Goal: Task Accomplishment & Management: Manage account settings

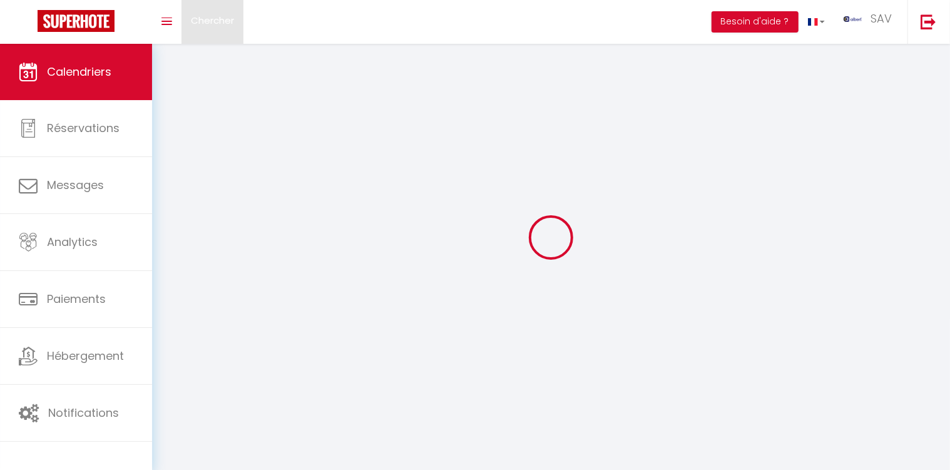
click at [232, 26] on span "Chercher" at bounding box center [212, 20] width 43 height 13
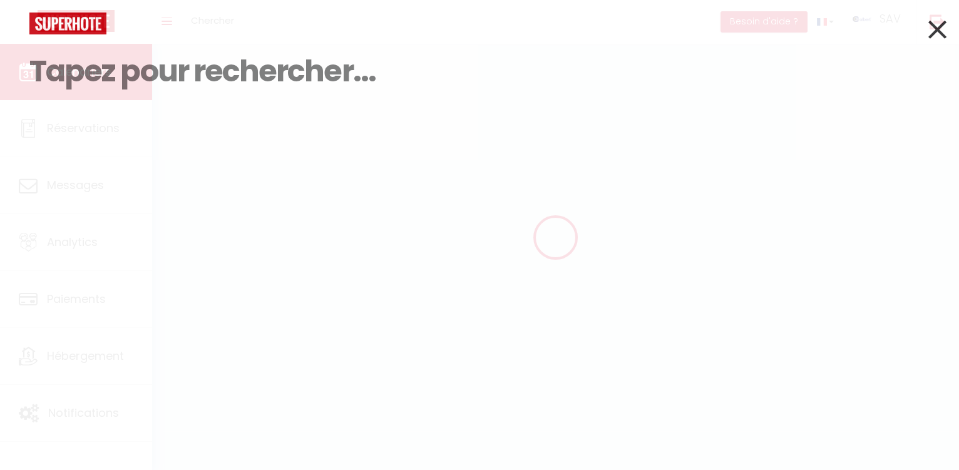
click at [224, 21] on div at bounding box center [479, 24] width 919 height 22
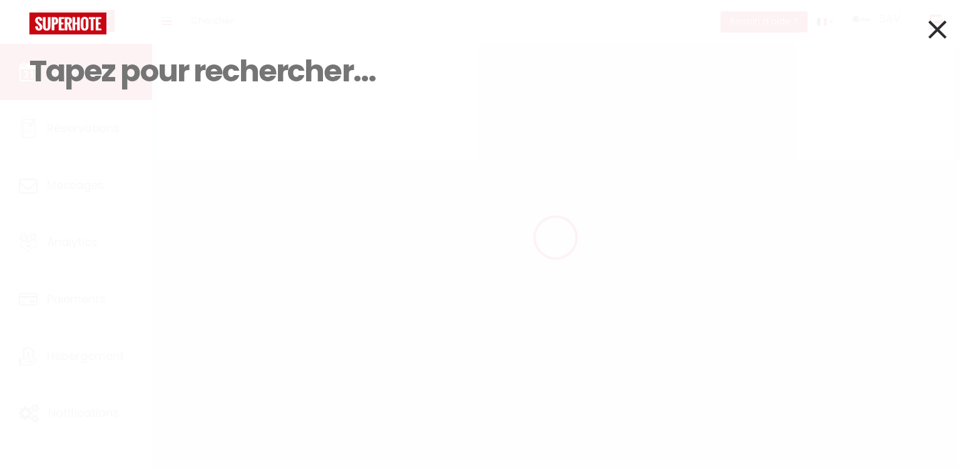
click at [190, 66] on input at bounding box center [479, 71] width 900 height 74
paste input "Grande Terrasse"
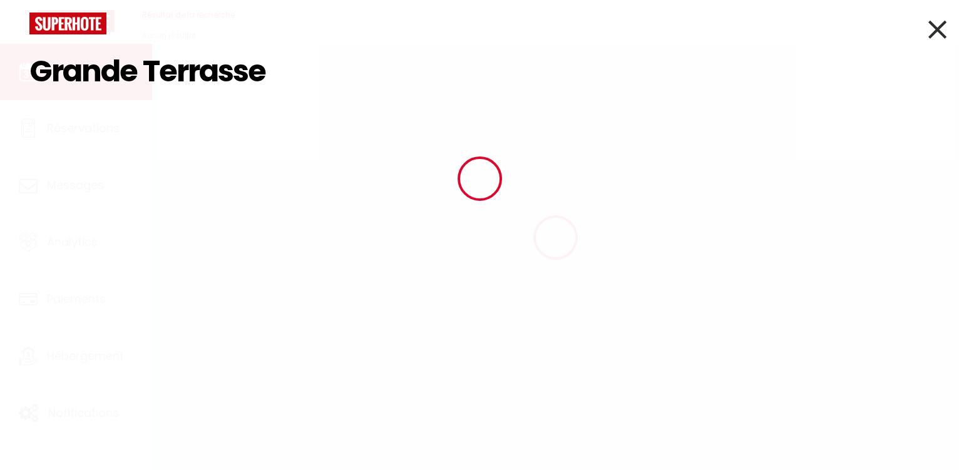
type input "Grande Terrasse"
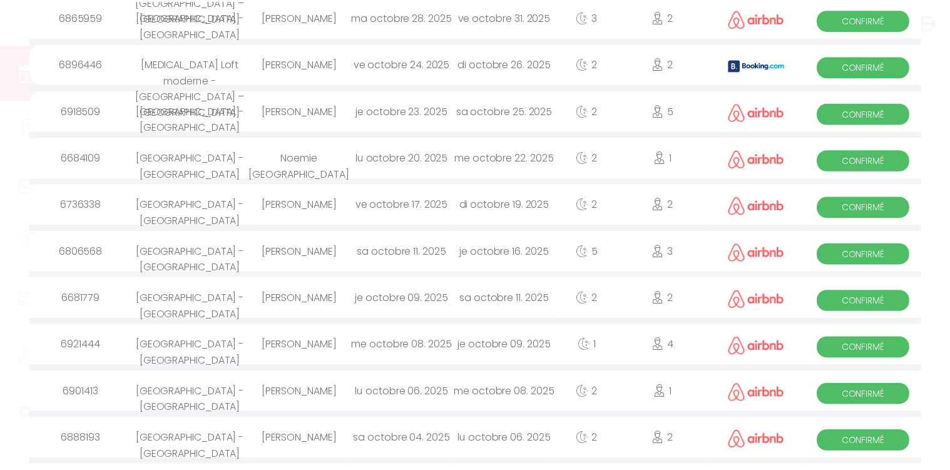
scroll to position [341, 0]
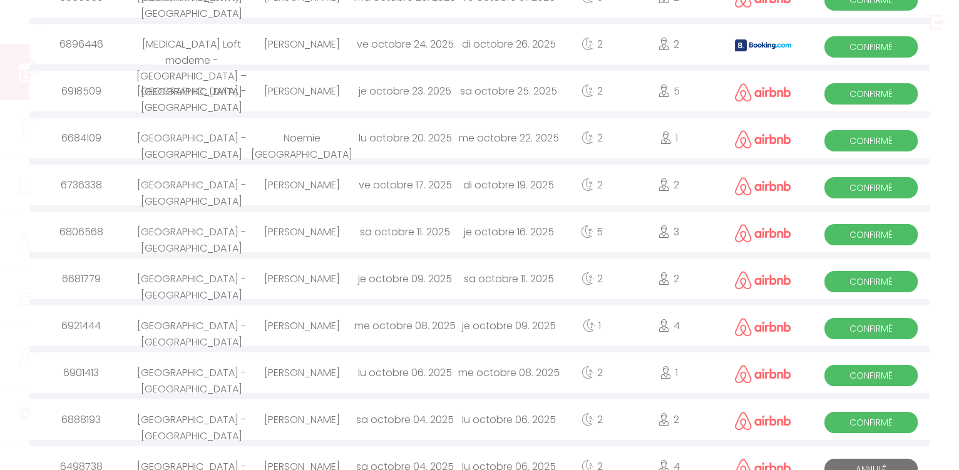
click at [324, 223] on div "[PERSON_NAME]" at bounding box center [301, 232] width 103 height 41
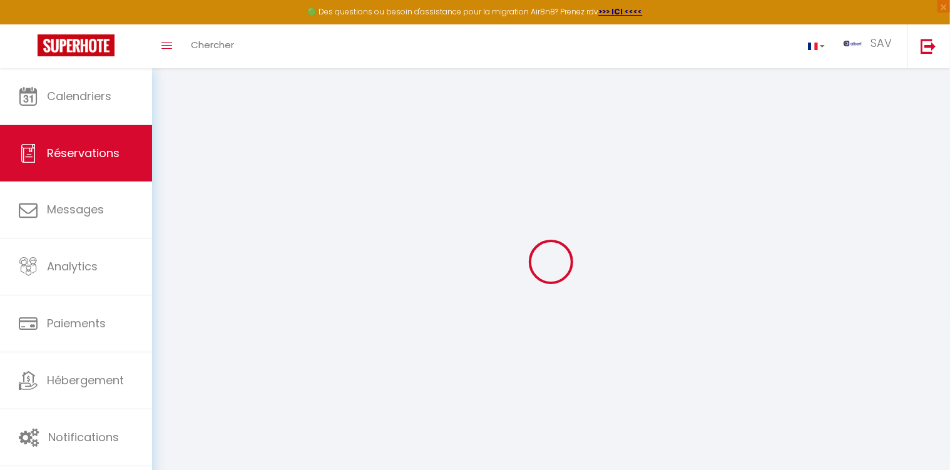
type input "[PERSON_NAME]"
type input "[EMAIL_ADDRESS][DOMAIN_NAME]"
type input "[PHONE_NUMBER]"
select select
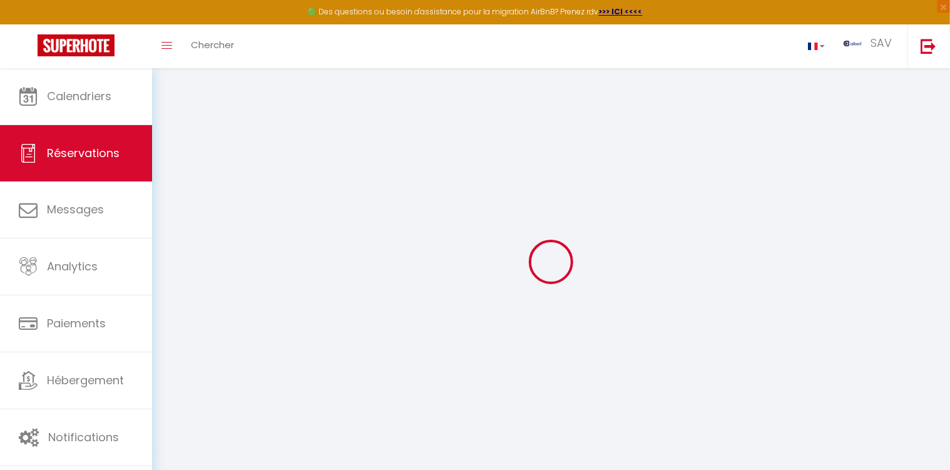
type input "219.15"
select select "72520"
select select "1"
select select
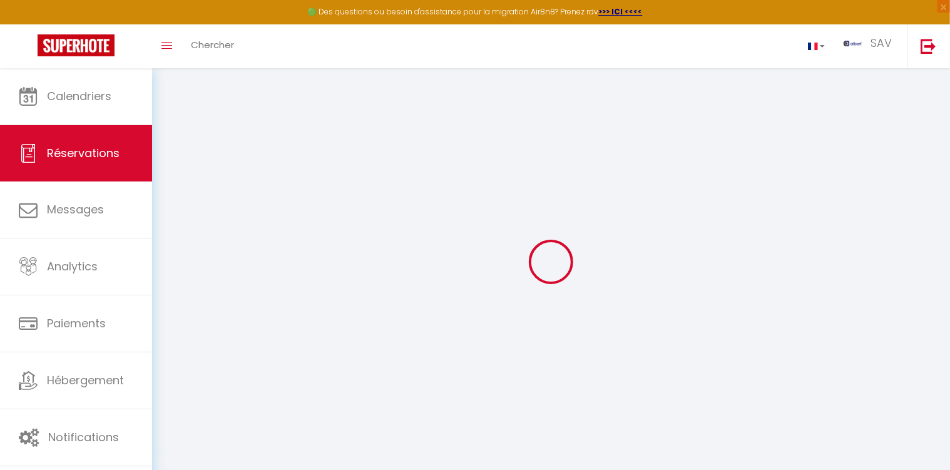
type input "3"
select select "12"
select select
type input "1411"
checkbox input "false"
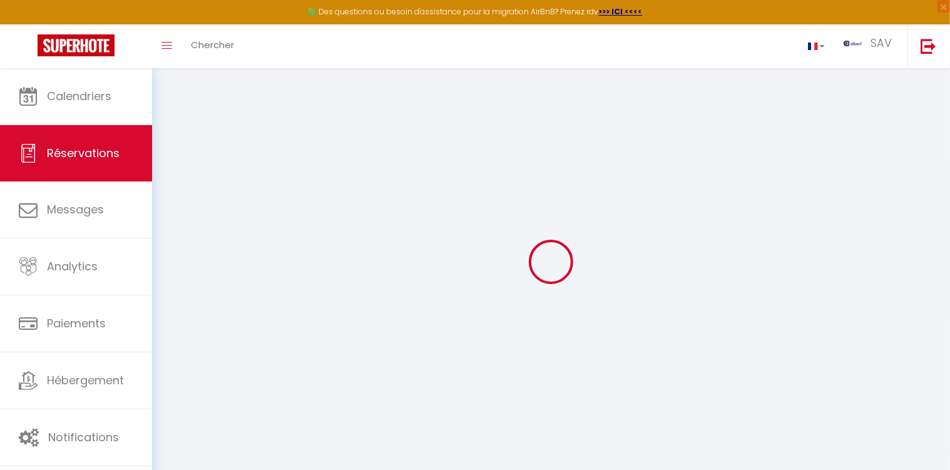
select select "1"
type input "0"
select select
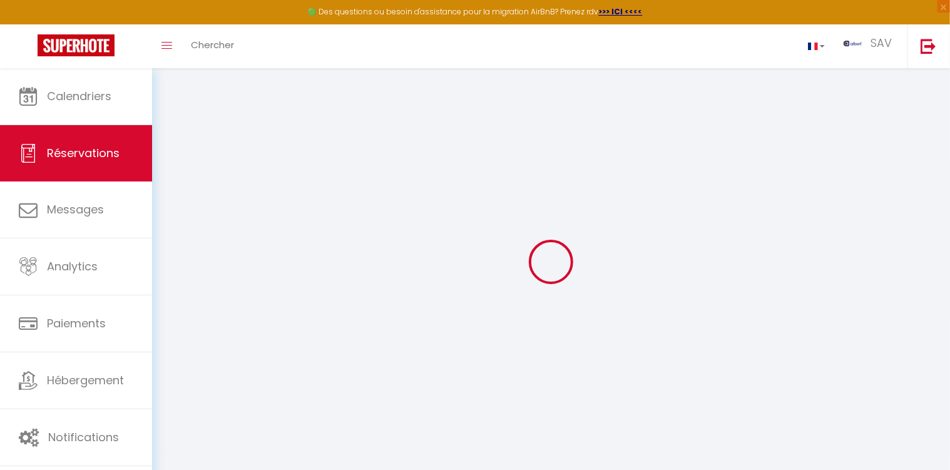
select select
select select "15"
checkbox input "false"
select select
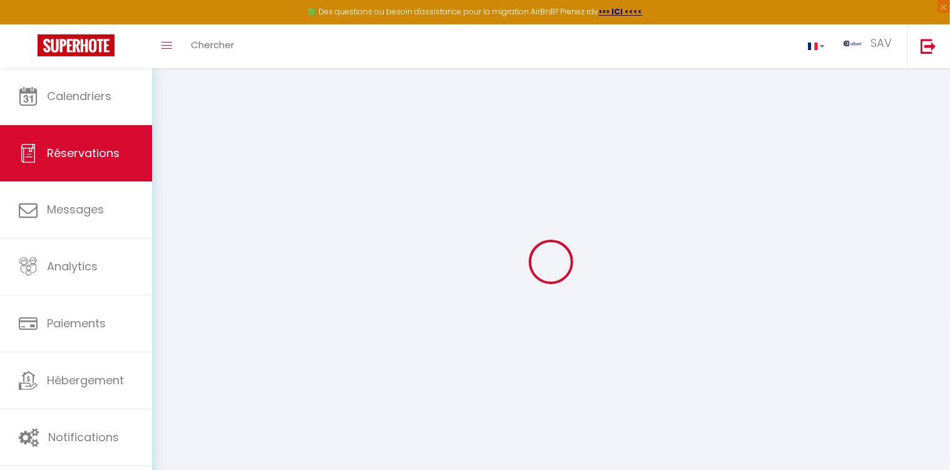
select select
checkbox input "false"
select select
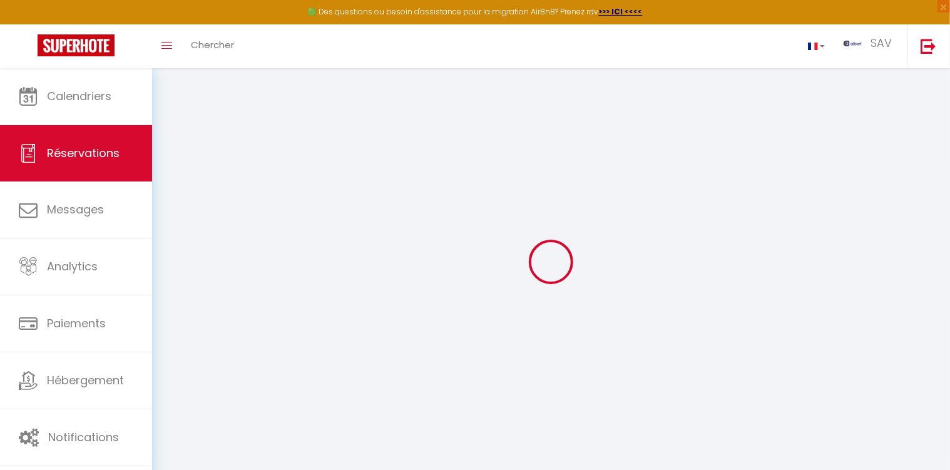
select select
checkbox input "false"
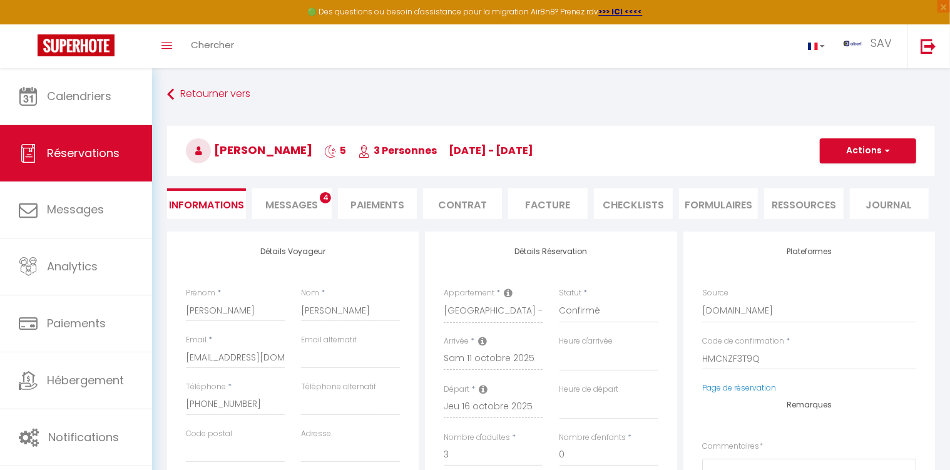
select select
checkbox input "false"
select select
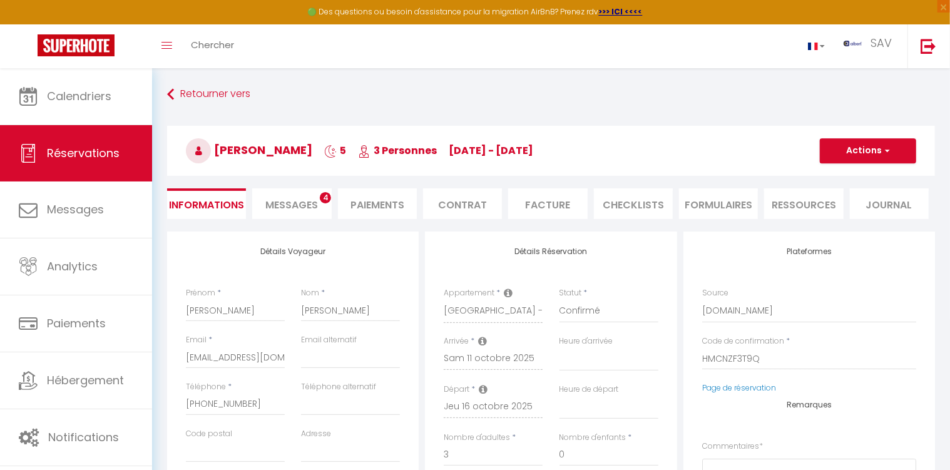
type input "25"
type input "233.35"
select select
checkbox input "false"
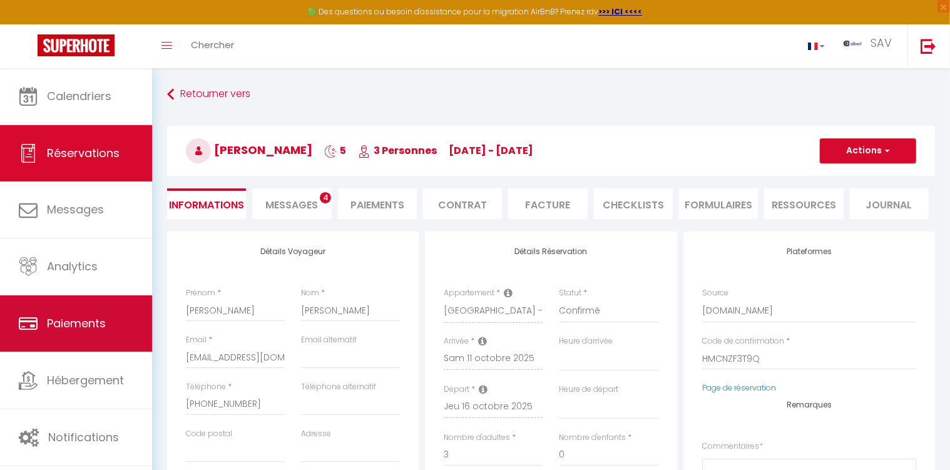
select select
checkbox input "false"
select select
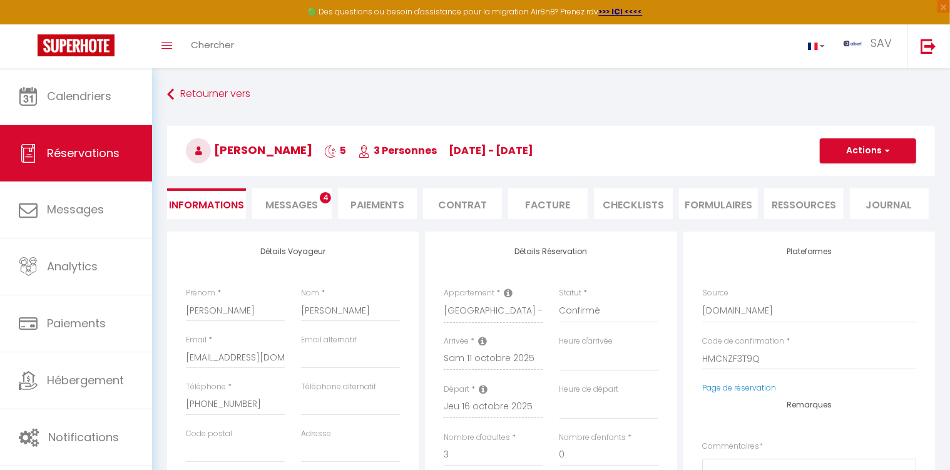
click at [301, 207] on span "Messages" at bounding box center [291, 205] width 53 height 14
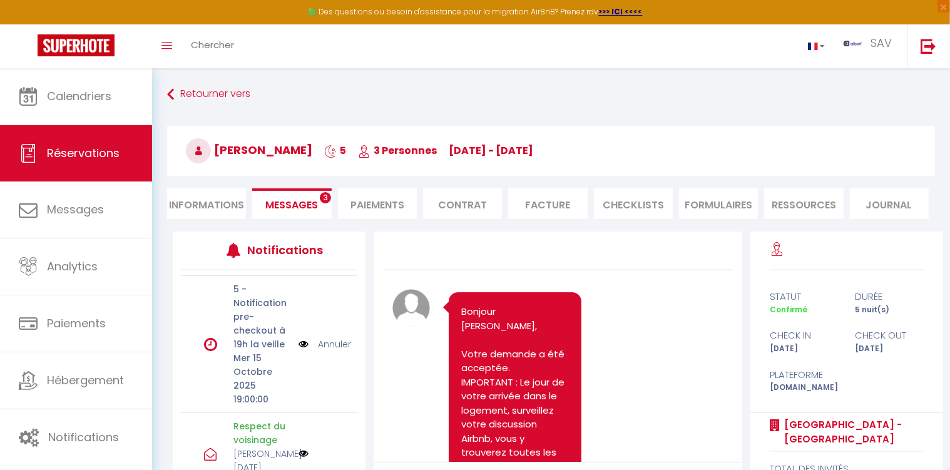
scroll to position [5321, 0]
